Goal: Communication & Community: Participate in discussion

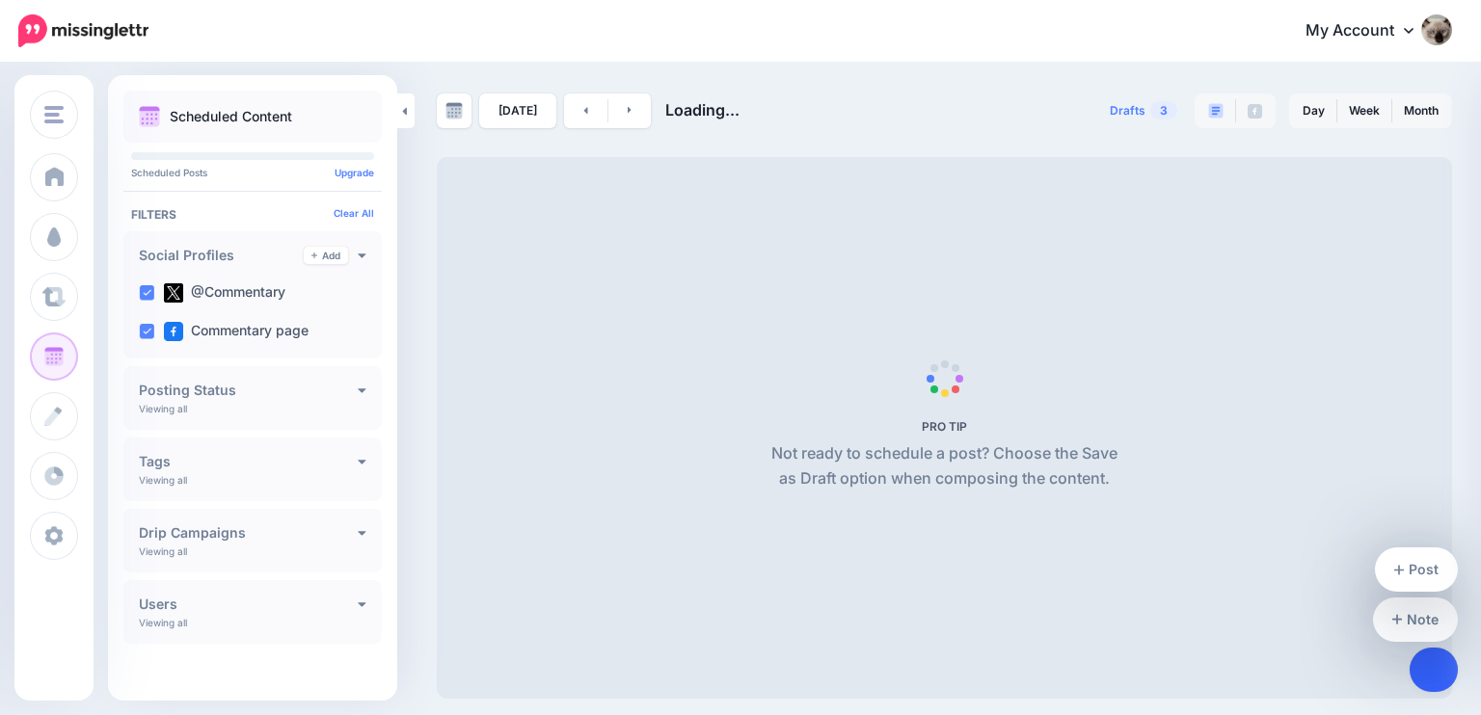
click at [1440, 670] on link at bounding box center [1433, 670] width 49 height 44
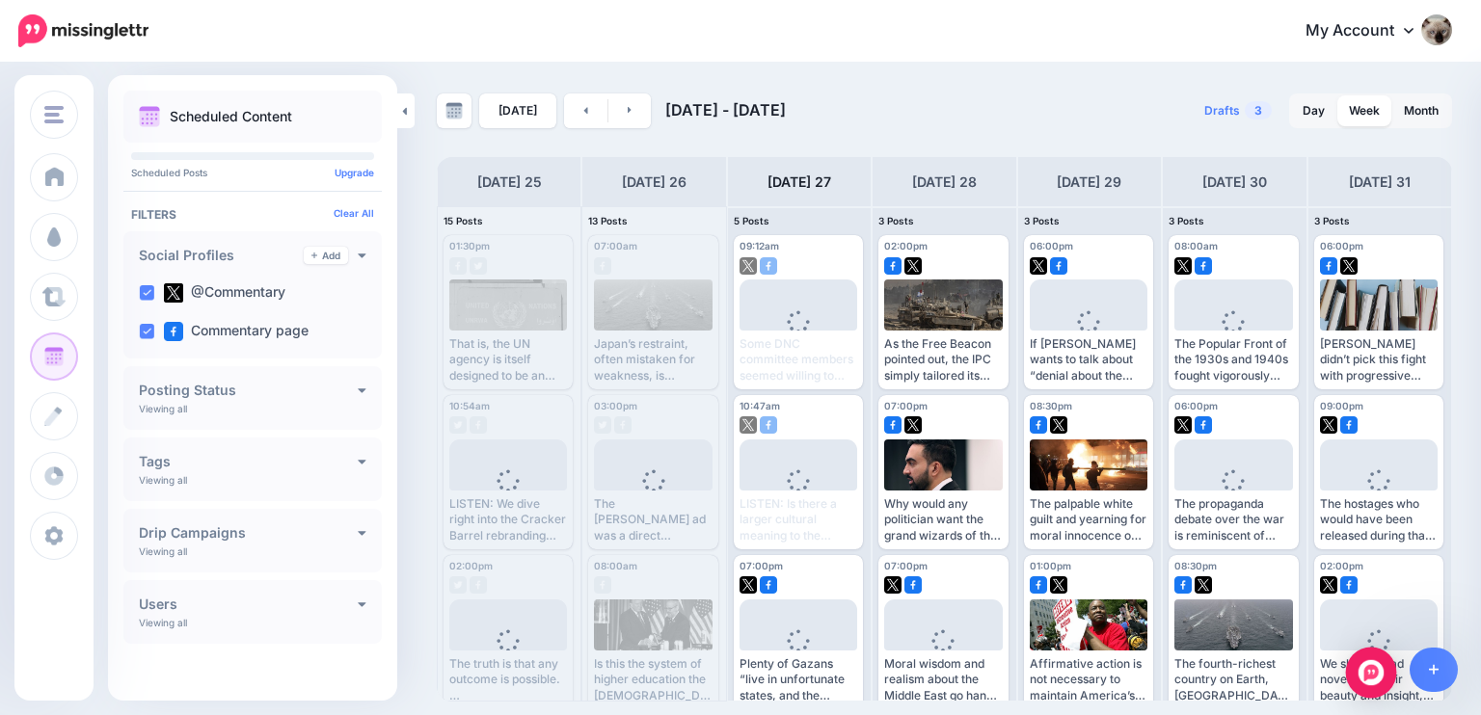
click at [1349, 673] on div "Open Intercom Messenger" at bounding box center [1371, 673] width 51 height 51
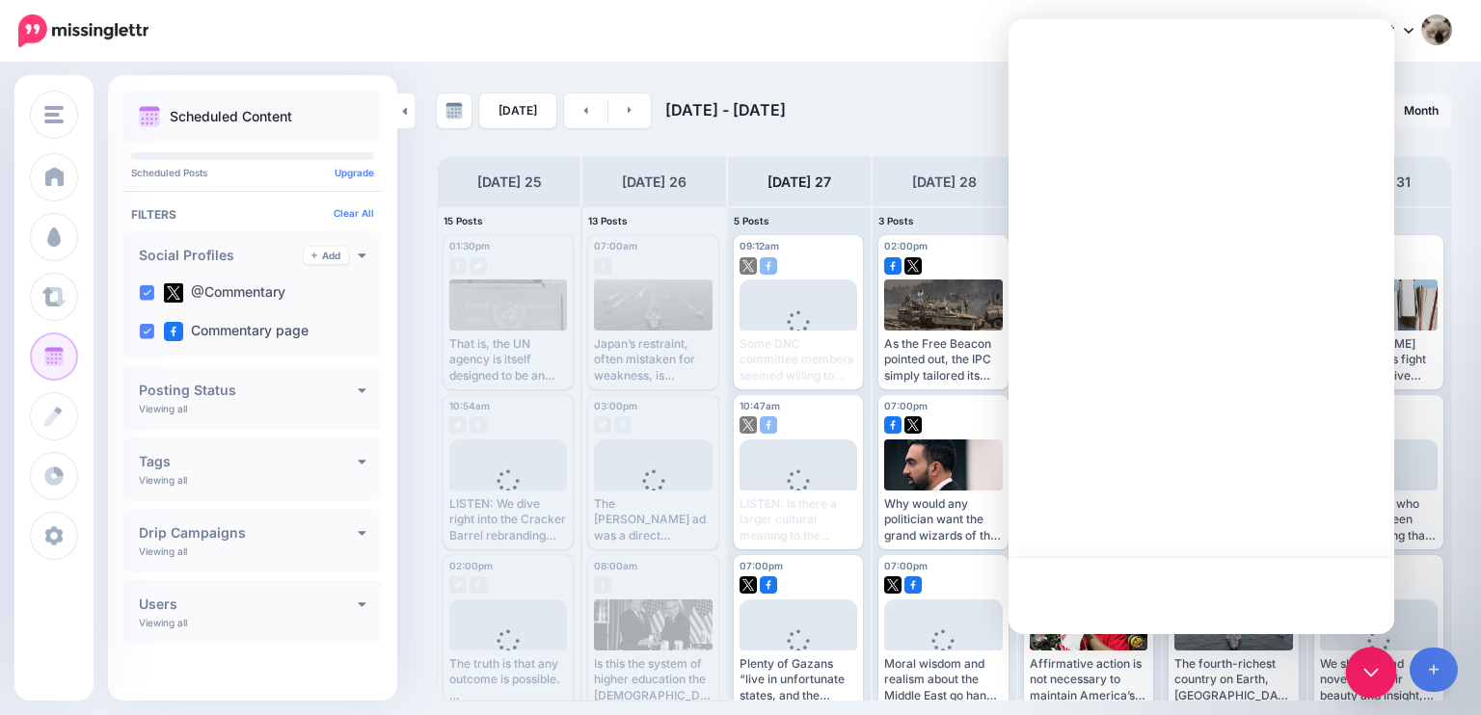
click at [1368, 669] on icon "Open Intercom Messenger" at bounding box center [1370, 672] width 25 height 25
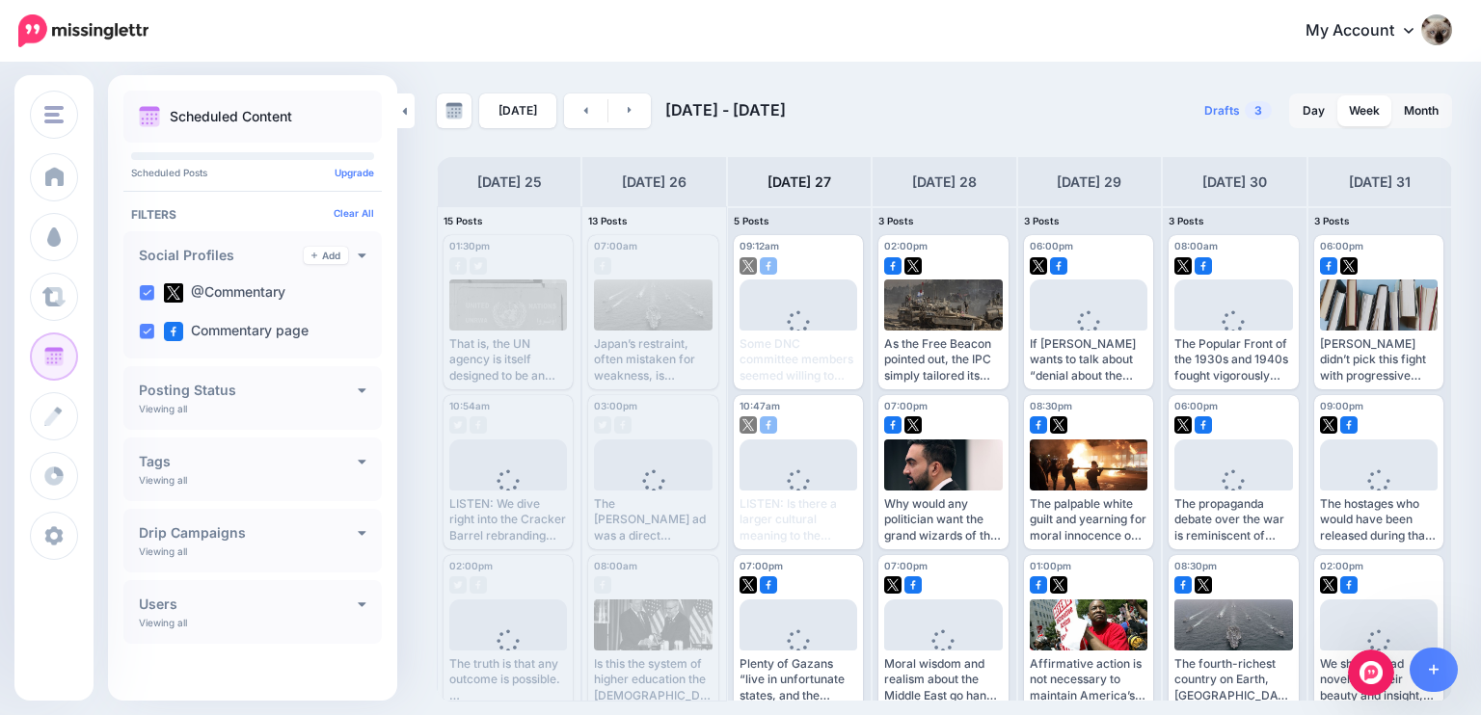
click at [1368, 668] on icon "Open Intercom Messenger" at bounding box center [1371, 673] width 32 height 32
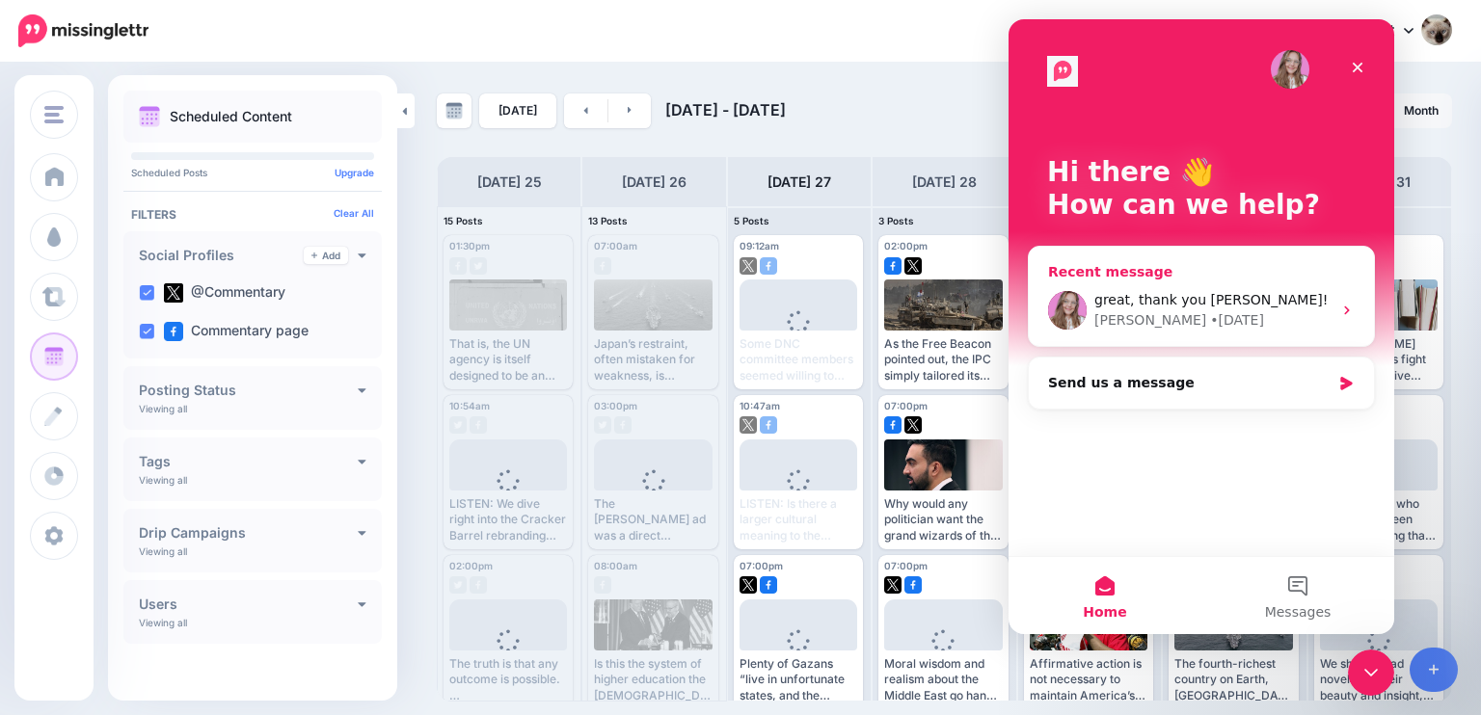
click at [1210, 310] on div "• [DATE]" at bounding box center [1237, 320] width 54 height 20
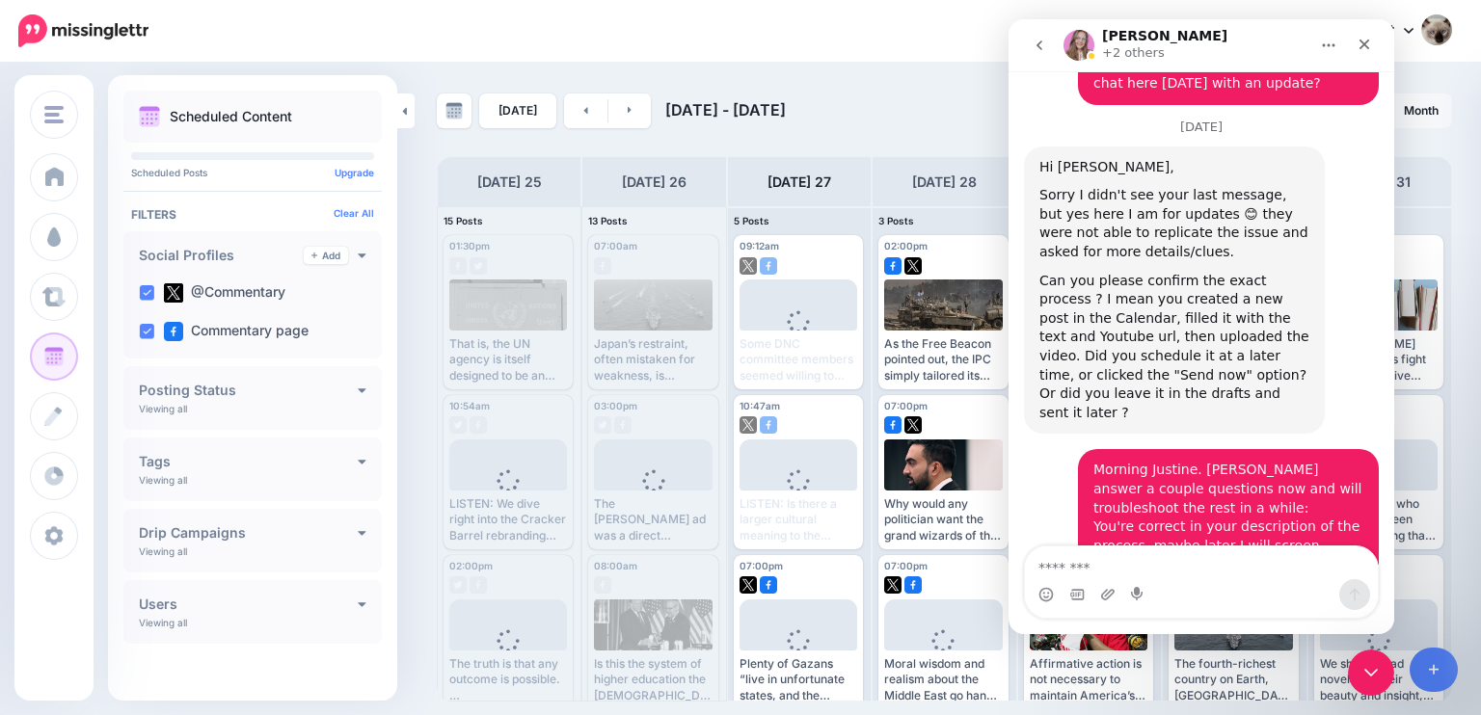
click at [1176, 572] on textarea "Message…" at bounding box center [1201, 563] width 353 height 33
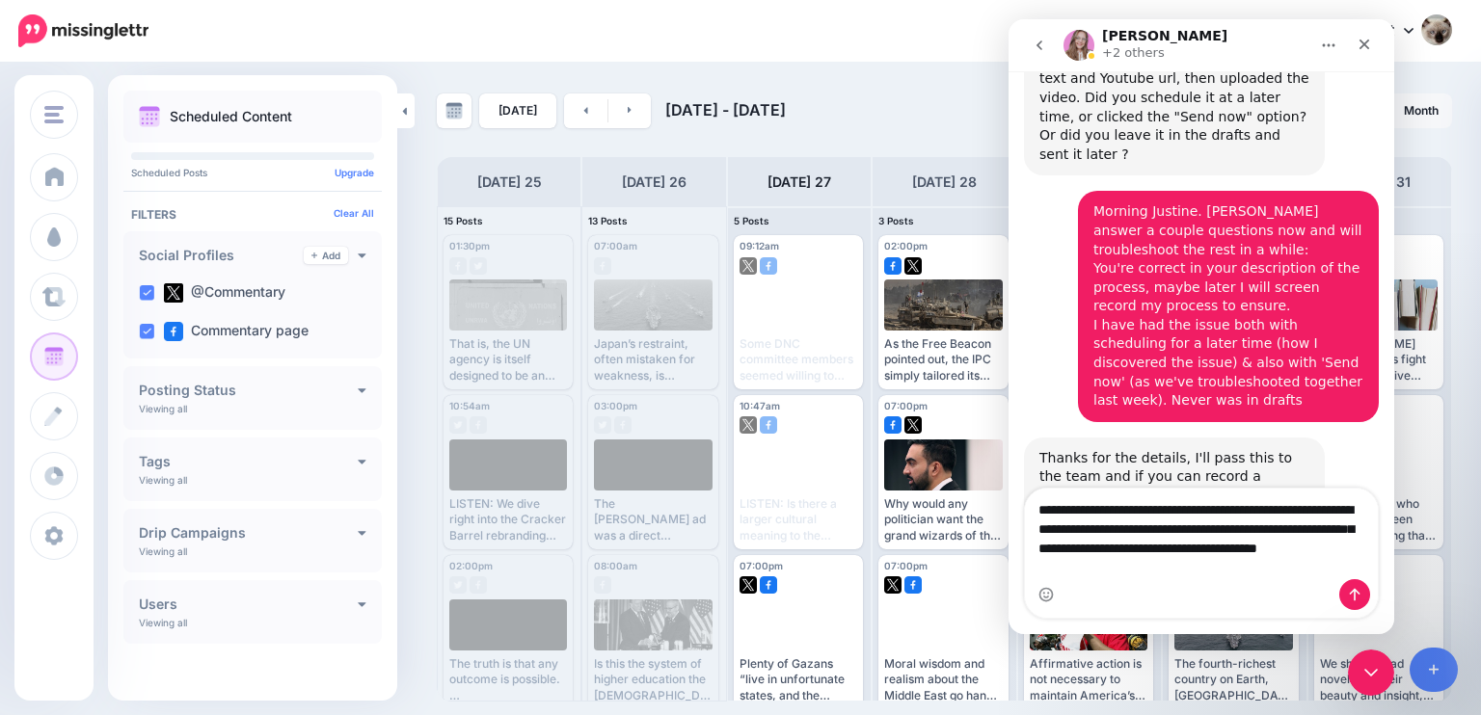
scroll to position [7530, 0]
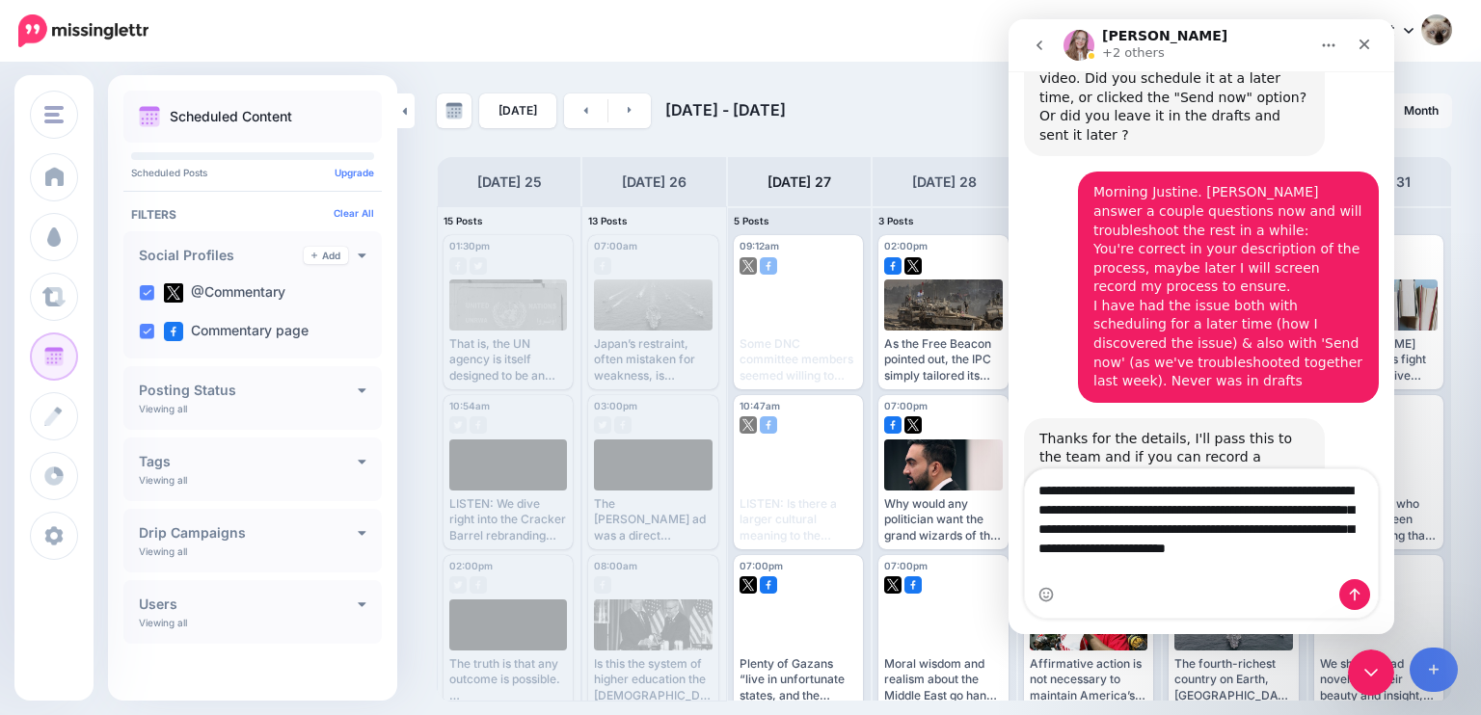
type textarea "**********"
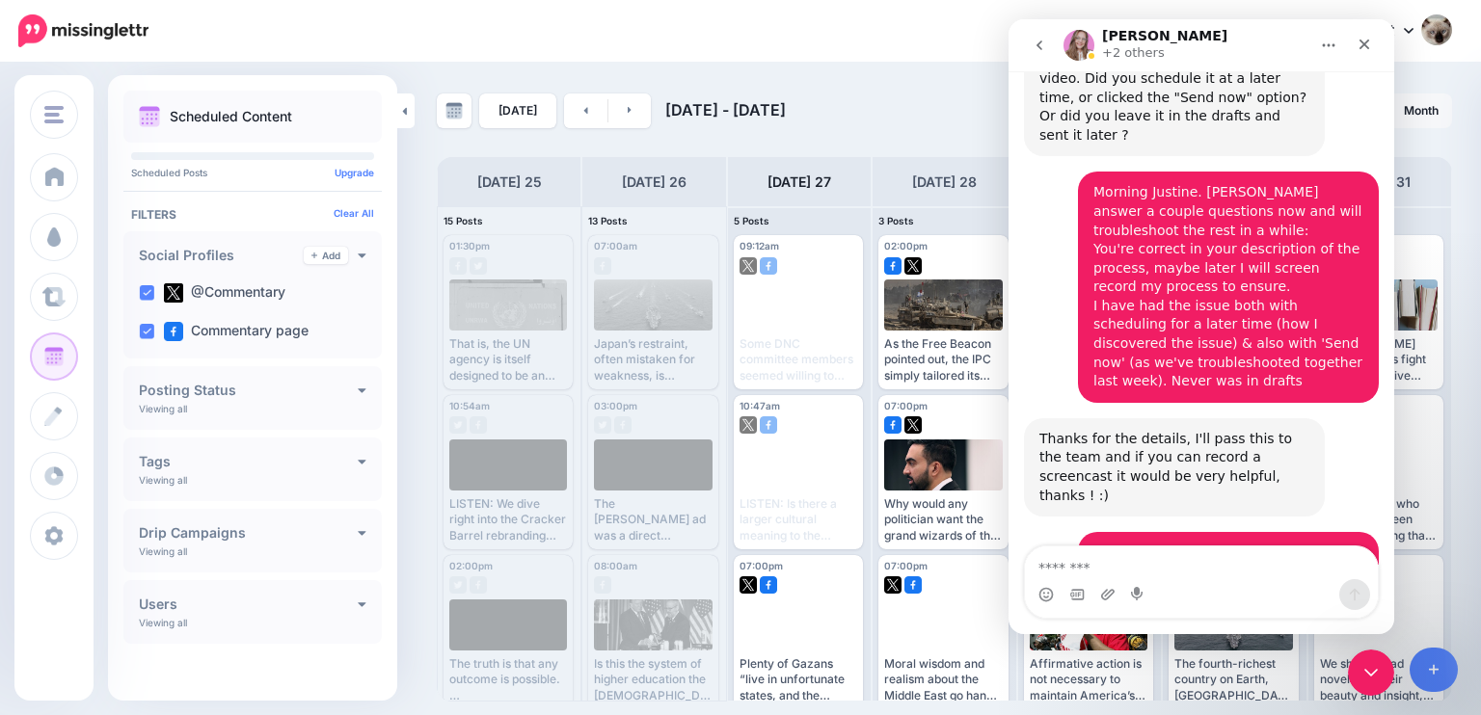
scroll to position [7631, 0]
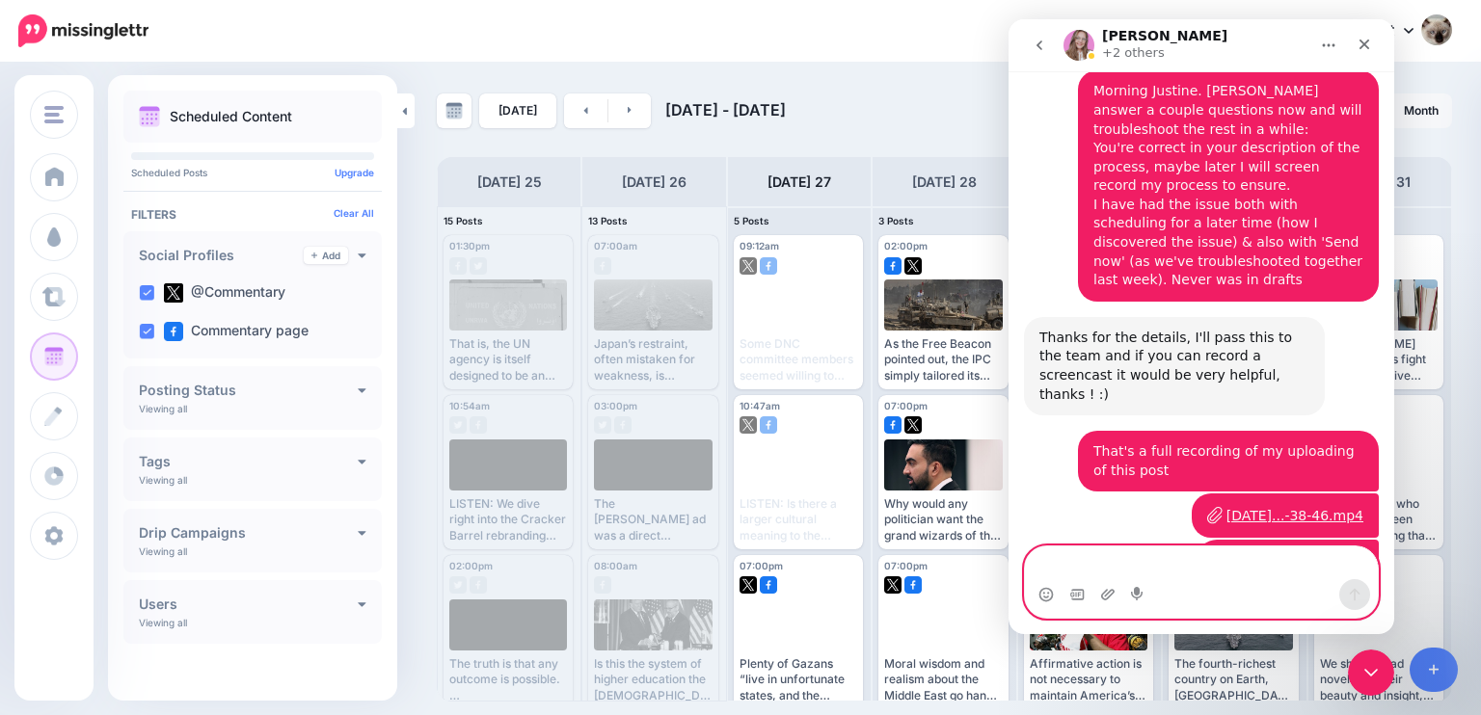
type textarea "*"
